Goal: Navigation & Orientation: Find specific page/section

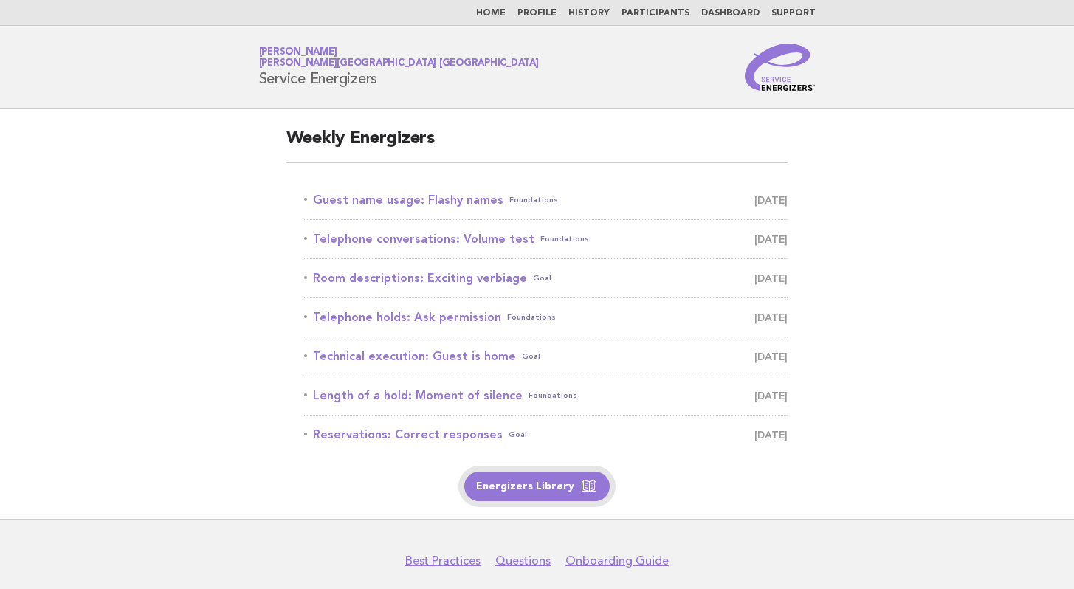
click at [559, 488] on link "Energizers Library" at bounding box center [536, 487] width 145 height 30
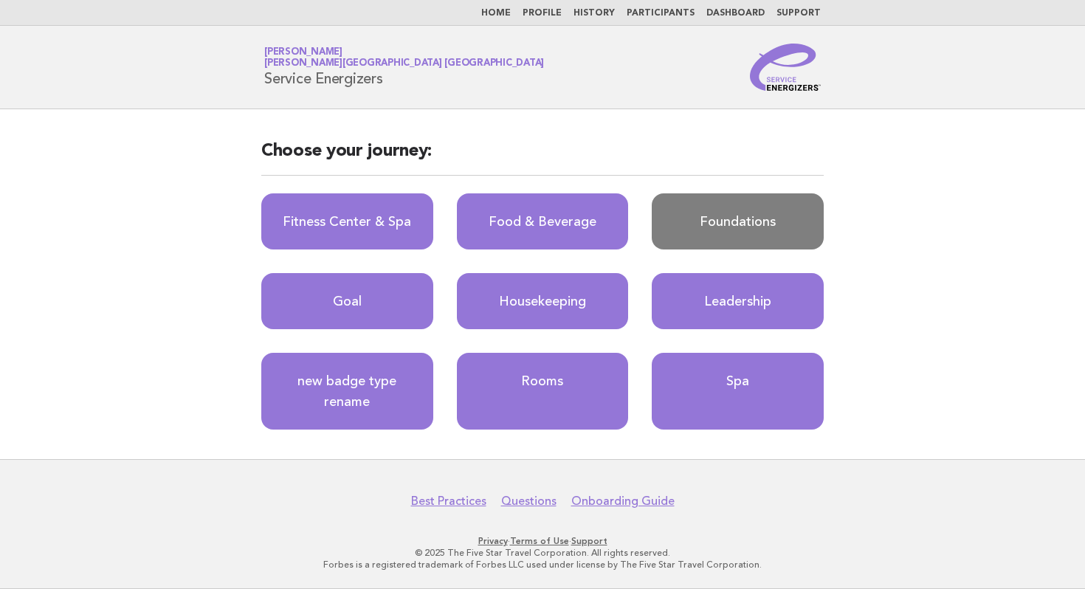
click at [697, 219] on link "Foundations" at bounding box center [738, 221] width 172 height 56
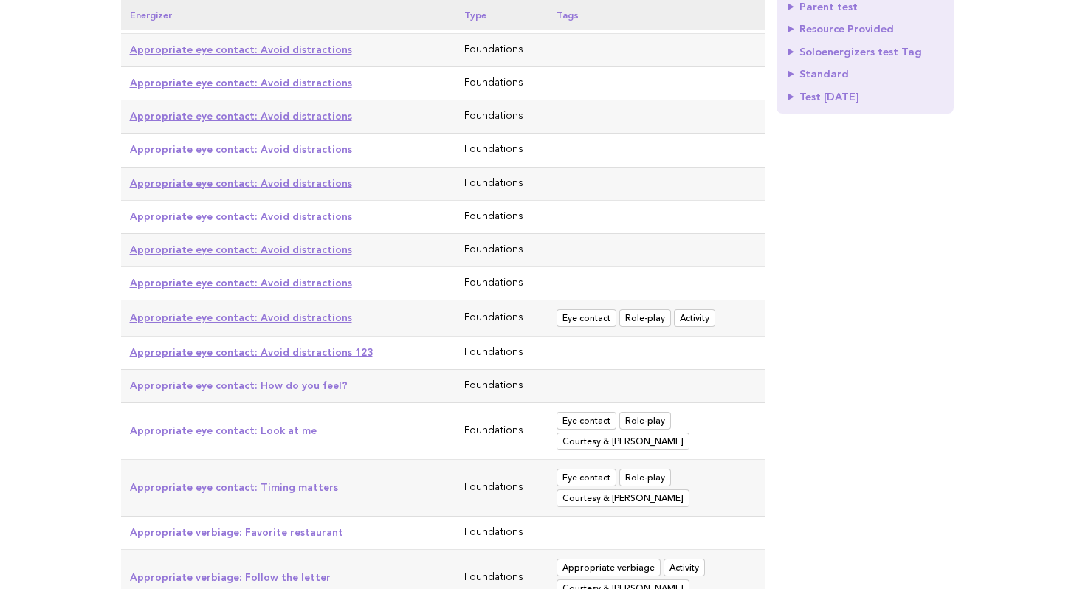
scroll to position [328, 0]
